Goal: Task Accomplishment & Management: Manage account settings

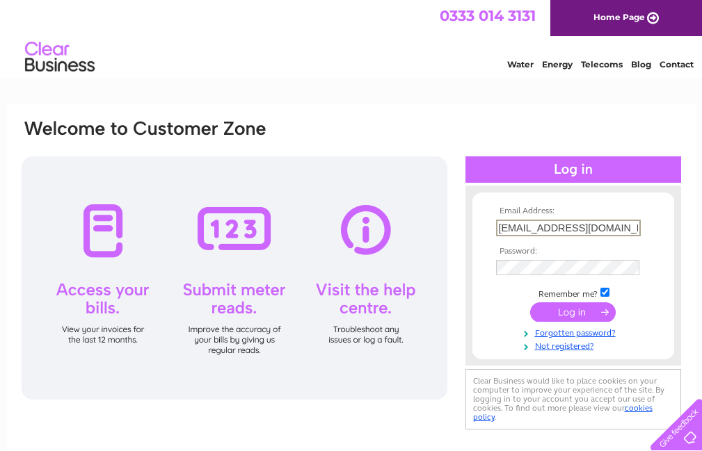
type input "a.lewislewis@btinternet.com"
click at [575, 315] on input "submit" at bounding box center [573, 311] width 86 height 19
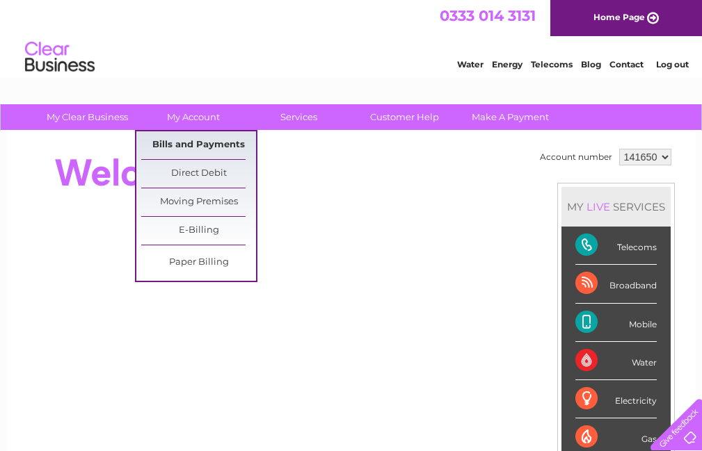
click at [216, 141] on link "Bills and Payments" at bounding box center [198, 145] width 115 height 28
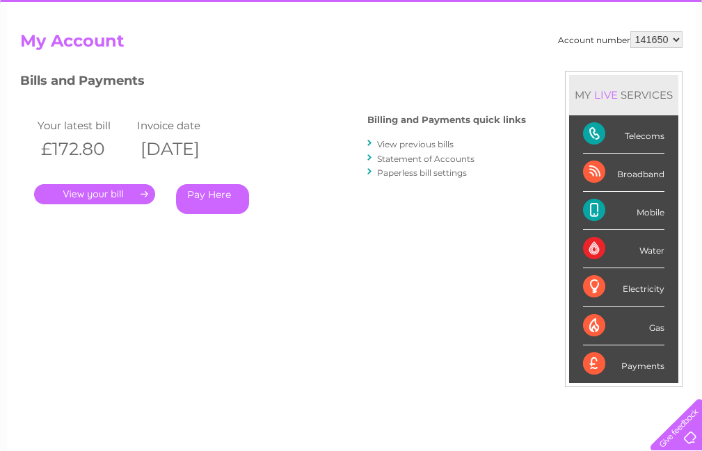
scroll to position [139, 0]
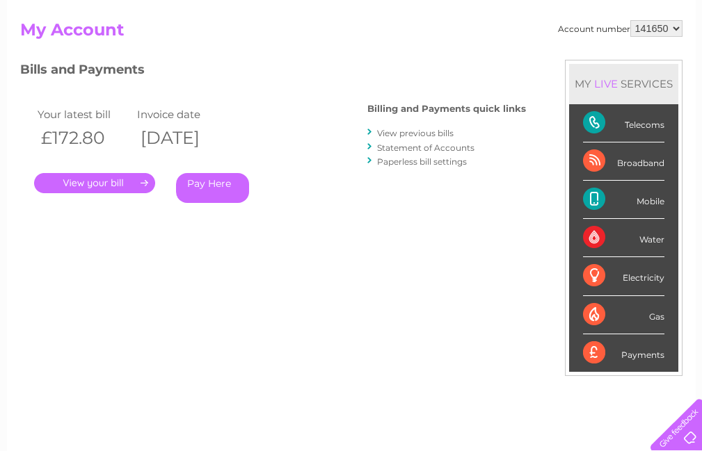
click at [109, 180] on link "." at bounding box center [94, 183] width 121 height 20
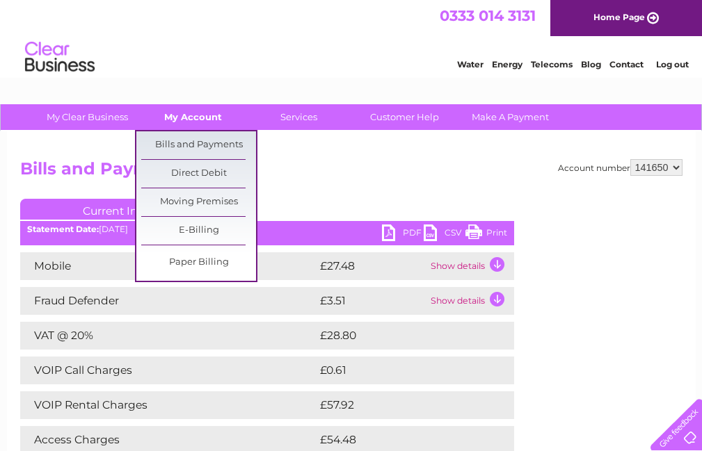
click at [208, 119] on link "My Account" at bounding box center [193, 117] width 115 height 26
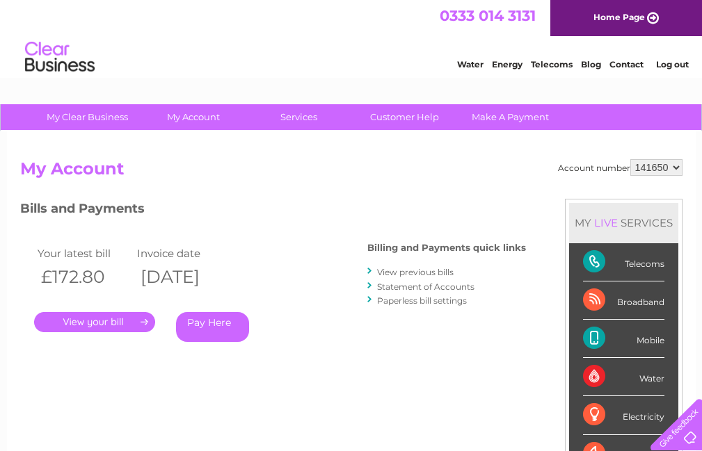
click at [423, 272] on link "View previous bills" at bounding box center [415, 272] width 76 height 10
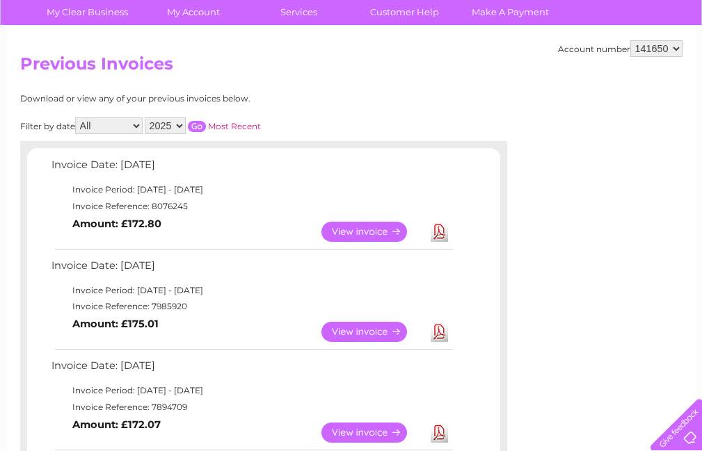
scroll to position [139, 0]
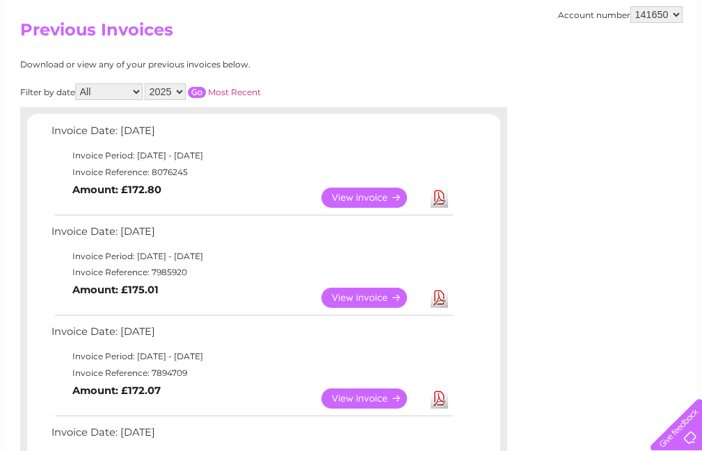
click at [369, 300] on link "View" at bounding box center [372, 298] width 102 height 20
